Goal: Check status: Check status

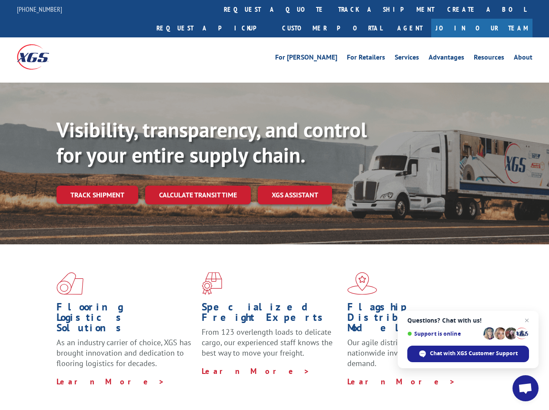
click at [274, 205] on div "Visibility, transparency, and control for your entire supply chain. Track shipm…" at bounding box center [303, 177] width 493 height 121
click at [332, 9] on link "track a shipment" at bounding box center [386, 9] width 109 height 19
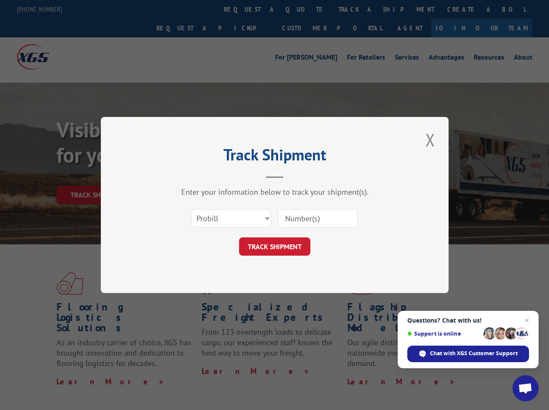
click at [303, 9] on div "Track Shipment Enter your information below to track your shipment(s). Select c…" at bounding box center [274, 205] width 549 height 410
click at [358, 9] on div "Track Shipment Enter your information below to track your shipment(s). Select c…" at bounding box center [274, 205] width 549 height 410
click at [97, 176] on div "Track Shipment Enter your information below to track your shipment(s). Select c…" at bounding box center [274, 205] width 549 height 410
click at [197, 176] on header "Track Shipment" at bounding box center [274, 164] width 261 height 30
click at [295, 176] on header "Track Shipment" at bounding box center [274, 164] width 261 height 30
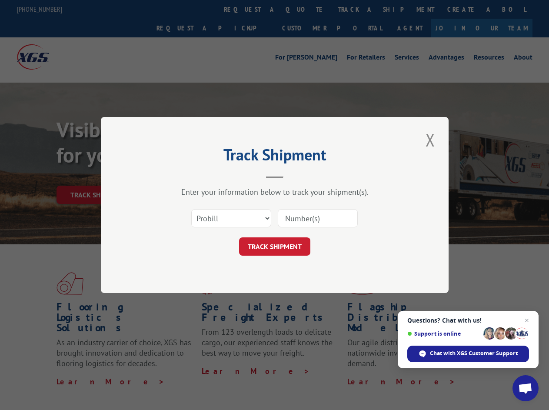
click at [526, 388] on span "Open chat" at bounding box center [525, 389] width 14 height 12
